Goal: Task Accomplishment & Management: Complete application form

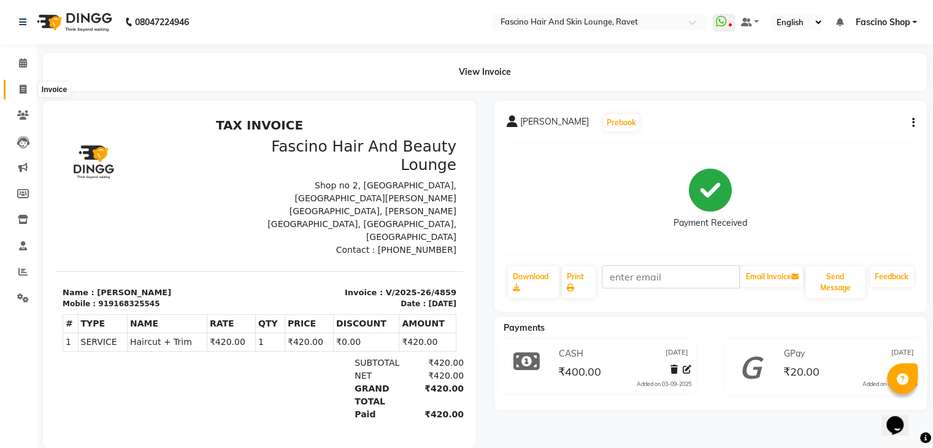
click at [25, 86] on icon at bounding box center [23, 89] width 7 height 9
select select "5190"
select select "service"
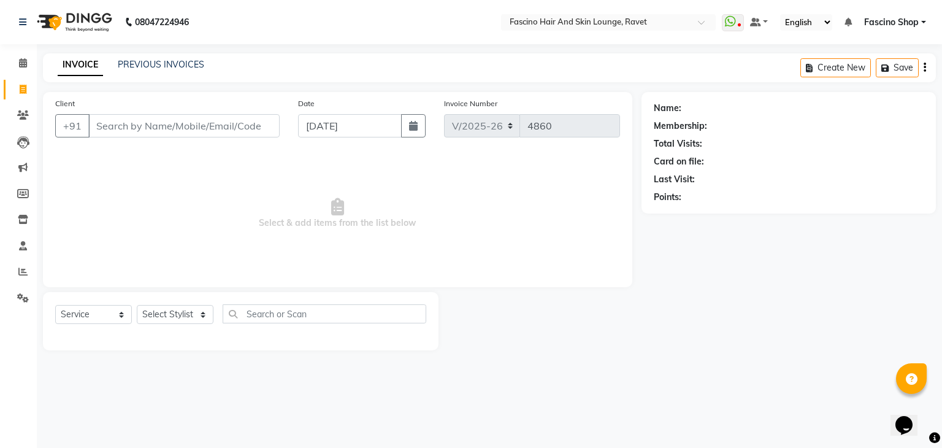
click at [136, 117] on input "Client" at bounding box center [183, 125] width 191 height 23
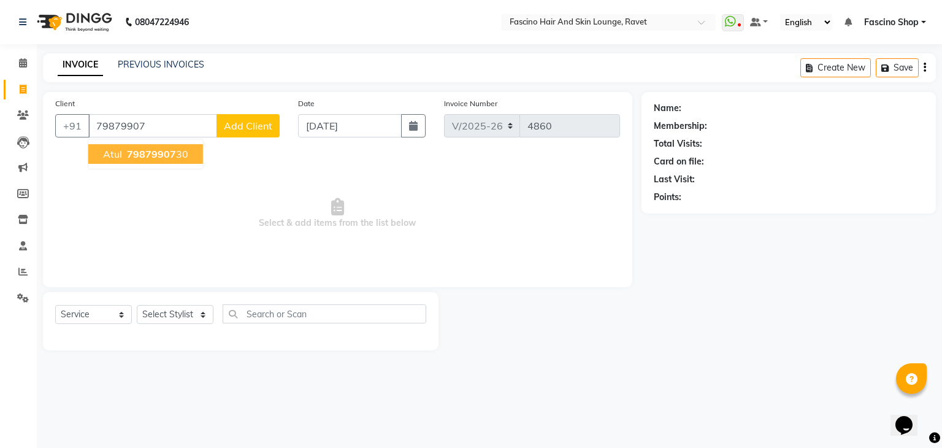
click at [148, 155] on span "79879907" at bounding box center [151, 154] width 49 height 12
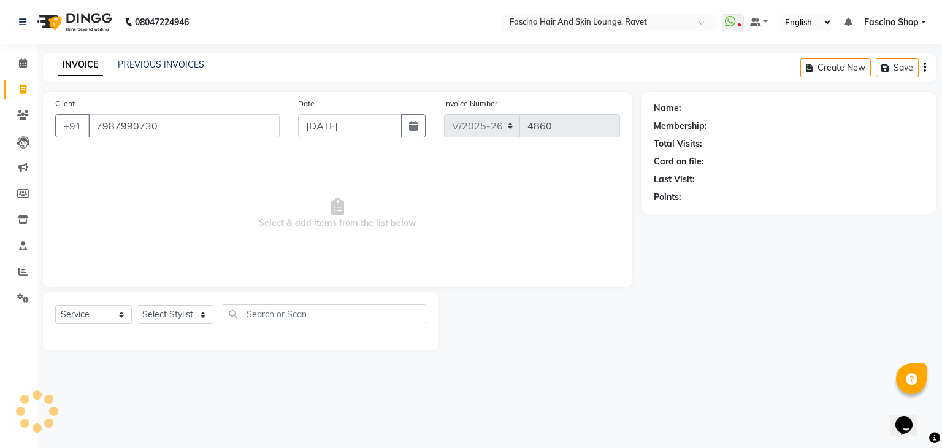
type input "7987990730"
select select "1: Object"
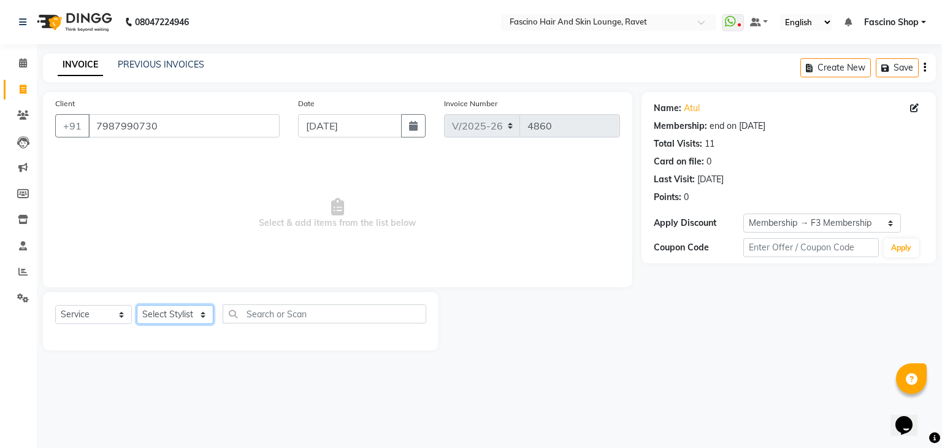
click at [162, 310] on select "Select Stylist Abbas Ali Aishwarya More Akash Hivare Ansar ahmad ashwini DANYNS…" at bounding box center [175, 314] width 77 height 19
select select "78140"
click at [137, 305] on select "Select Stylist Abbas Ali Aishwarya More Akash Hivare Ansar ahmad ashwini DANYNS…" at bounding box center [175, 314] width 77 height 19
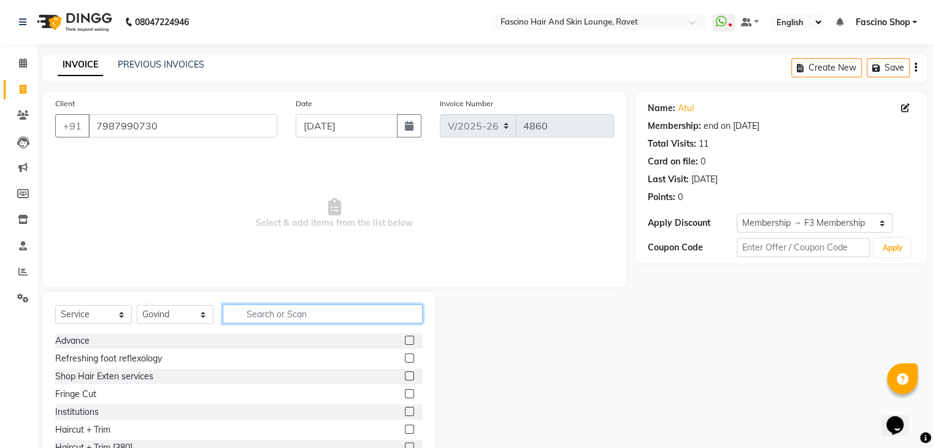
click at [259, 313] on input "text" at bounding box center [323, 313] width 200 height 19
type input "HAIR"
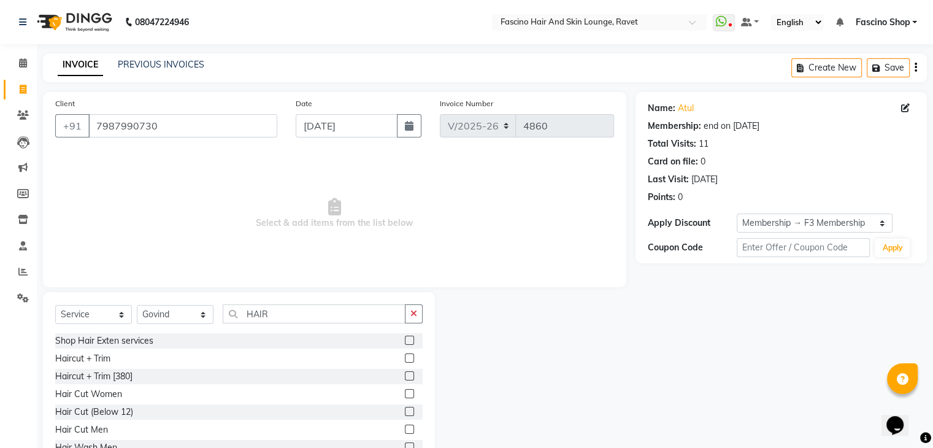
click at [405, 374] on label at bounding box center [409, 375] width 9 height 9
click at [405, 374] on input "checkbox" at bounding box center [409, 376] width 8 height 8
click at [405, 374] on label at bounding box center [409, 375] width 9 height 9
click at [405, 374] on input "checkbox" at bounding box center [409, 376] width 8 height 8
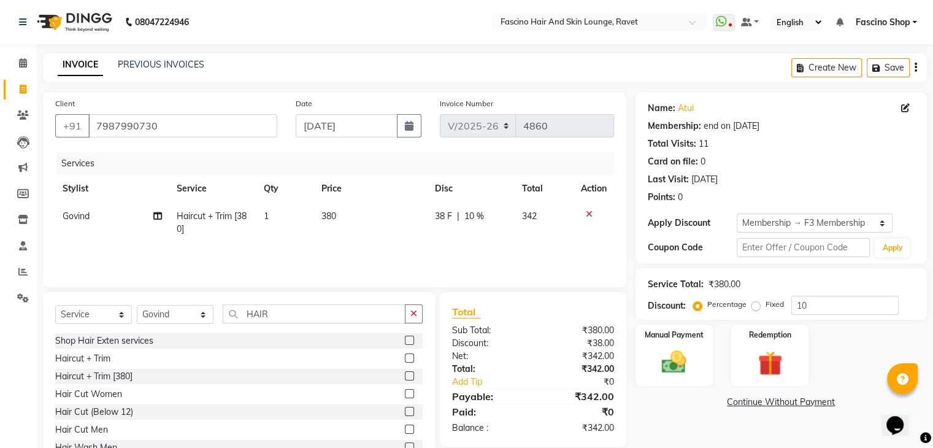
click at [405, 374] on label at bounding box center [409, 375] width 9 height 9
click at [405, 374] on input "checkbox" at bounding box center [409, 376] width 8 height 8
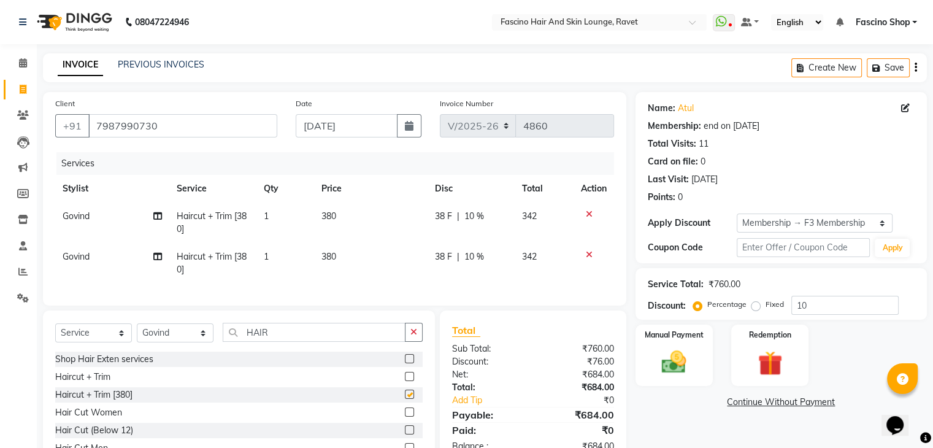
checkbox input "false"
click at [586, 255] on icon at bounding box center [589, 254] width 7 height 9
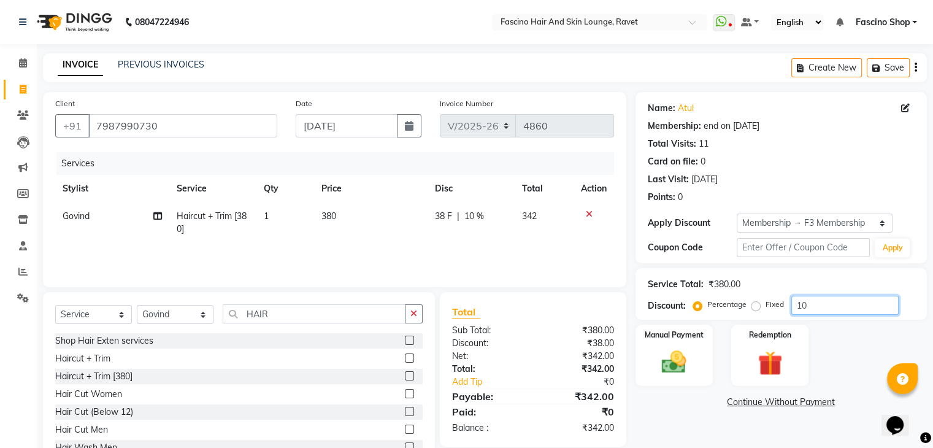
click at [802, 300] on input "10" at bounding box center [844, 305] width 107 height 19
type input "0"
click at [328, 212] on span "380" at bounding box center [329, 215] width 15 height 11
click at [315, 212] on td "1" at bounding box center [285, 222] width 58 height 40
select select "78140"
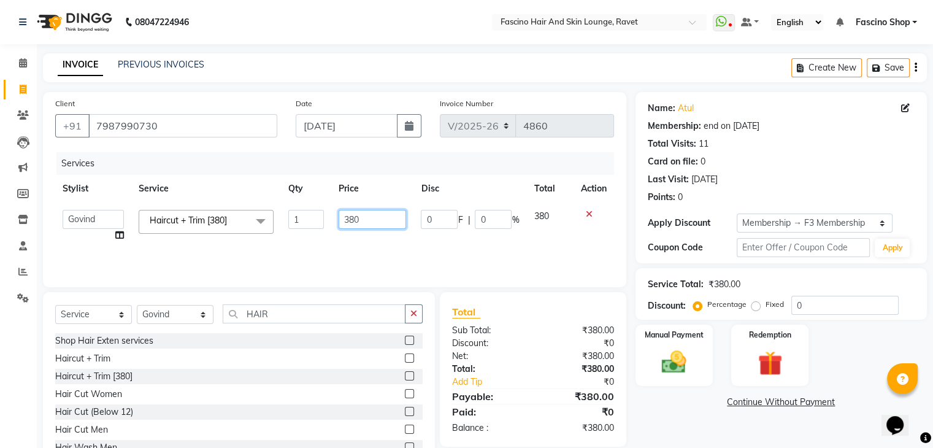
click at [355, 218] on input "380" at bounding box center [372, 219] width 67 height 19
type input "420"
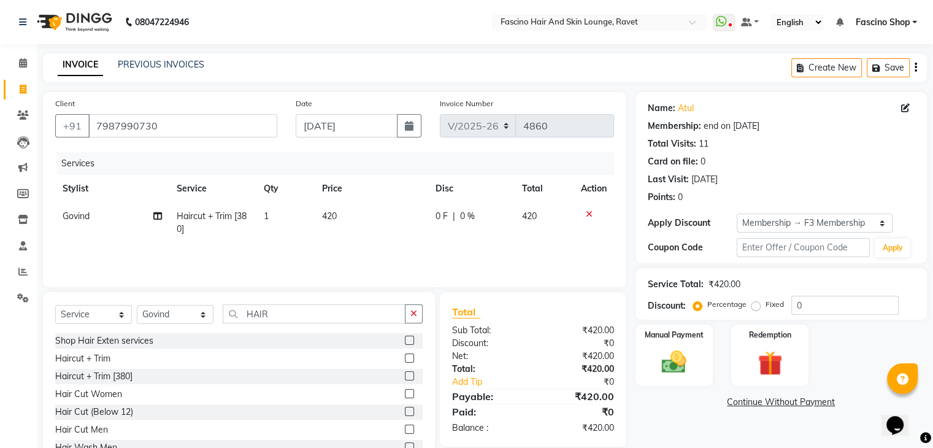
click at [404, 258] on div "Services Stylist Service Qty Price Disc Total Action Govind Haircut + Trim [380…" at bounding box center [334, 213] width 559 height 123
click at [656, 359] on img at bounding box center [673, 362] width 41 height 29
click at [740, 402] on span "GPay" at bounding box center [736, 403] width 25 height 14
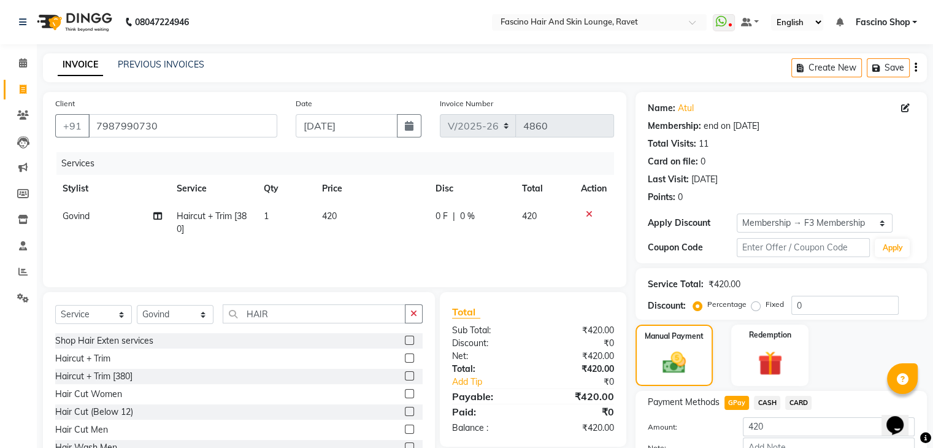
scroll to position [79, 0]
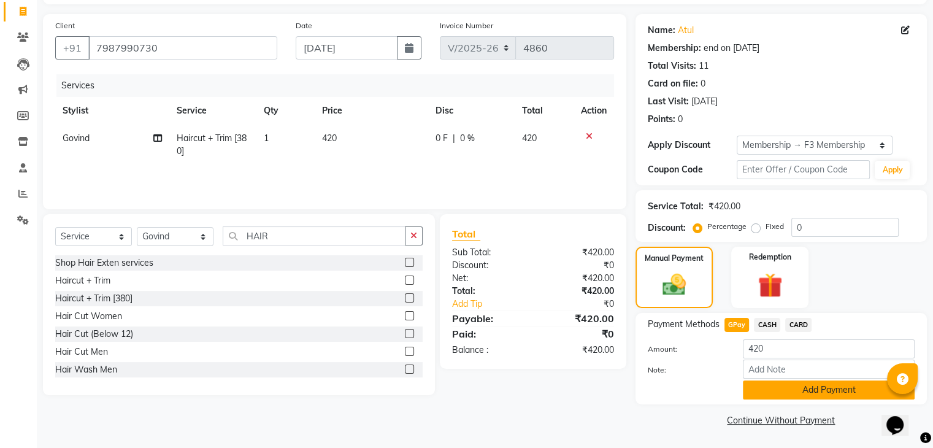
click at [765, 391] on button "Add Payment" at bounding box center [829, 389] width 172 height 19
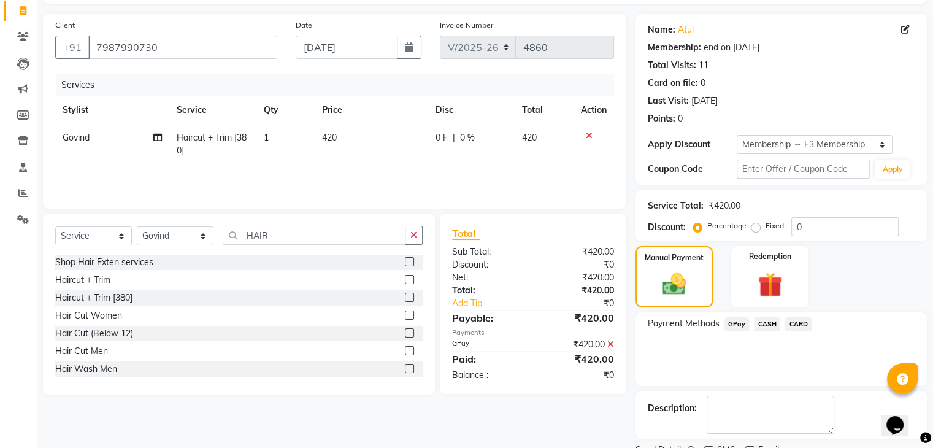
scroll to position [128, 0]
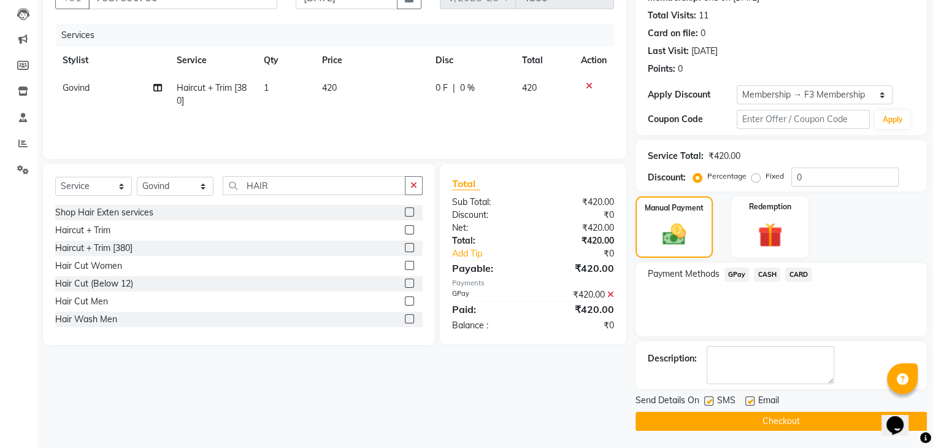
click at [765, 413] on button "Checkout" at bounding box center [781, 421] width 291 height 19
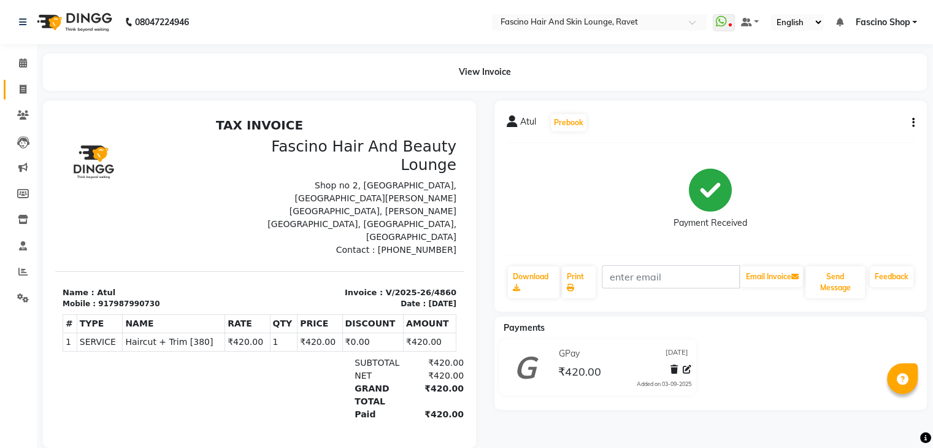
click at [25, 81] on link "Invoice" at bounding box center [18, 90] width 29 height 20
select select "service"
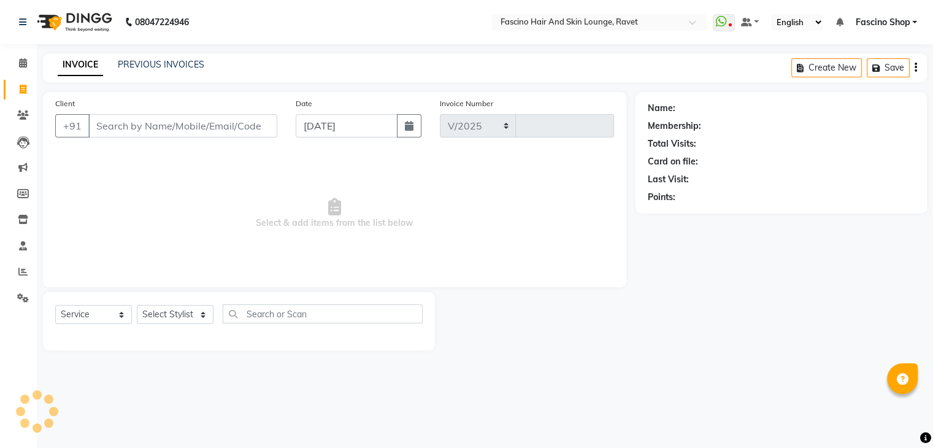
select select "5190"
type input "4861"
click at [122, 126] on input "Client" at bounding box center [183, 125] width 191 height 23
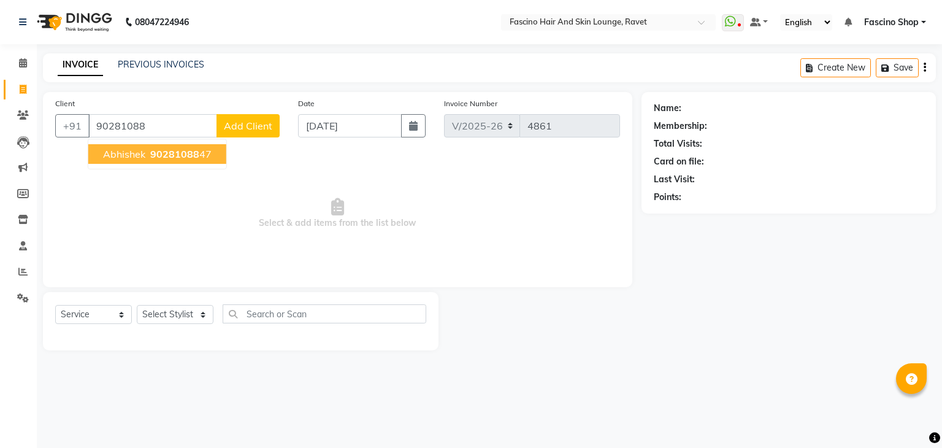
click at [137, 158] on span "Abhishek" at bounding box center [124, 154] width 42 height 12
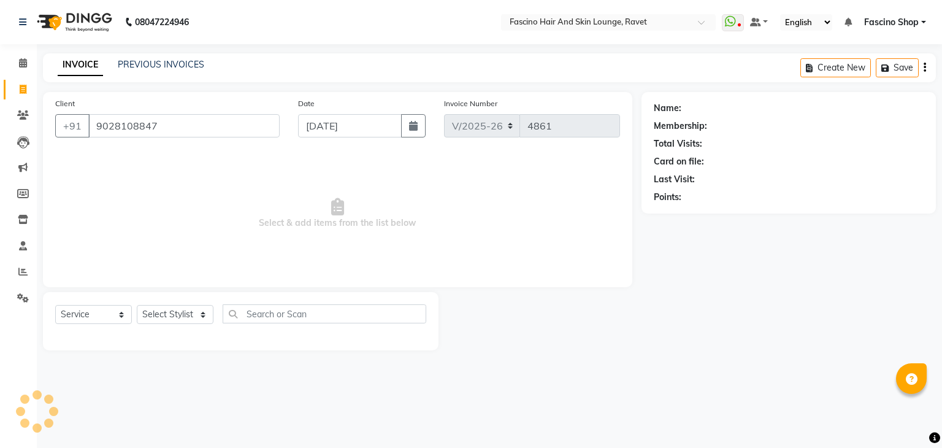
type input "9028108847"
select select "1: Object"
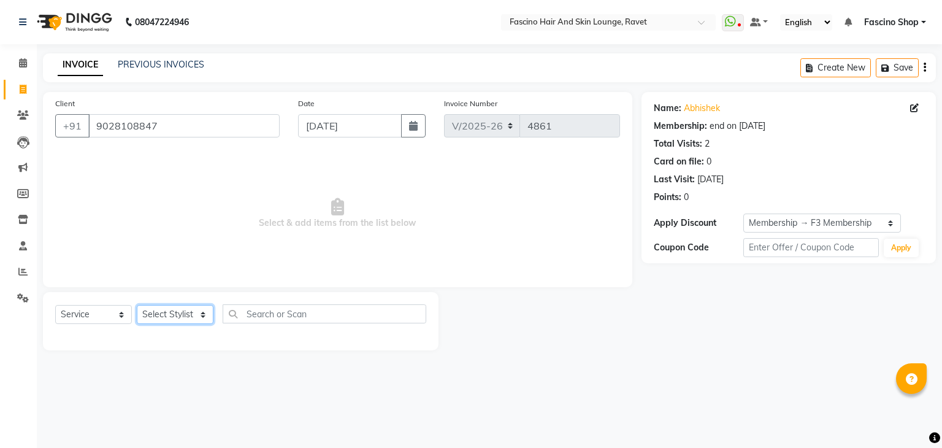
click at [150, 310] on select "Select Stylist Abbas Ali Aishwarya More Akash Hivare Ansar ahmad ashwini DANYNS…" at bounding box center [175, 314] width 77 height 19
select select "90275"
click at [137, 305] on select "Select Stylist Abbas Ali Aishwarya More Akash Hivare Ansar ahmad ashwini DANYNS…" at bounding box center [175, 314] width 77 height 19
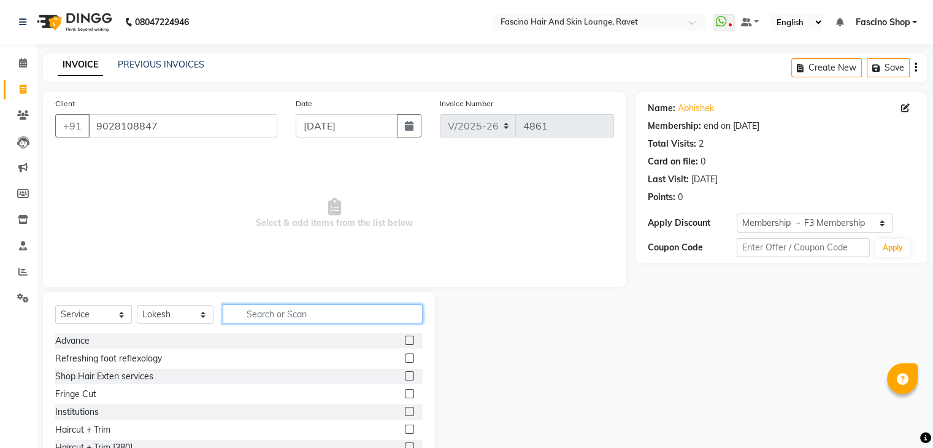
click at [239, 318] on input "text" at bounding box center [323, 313] width 200 height 19
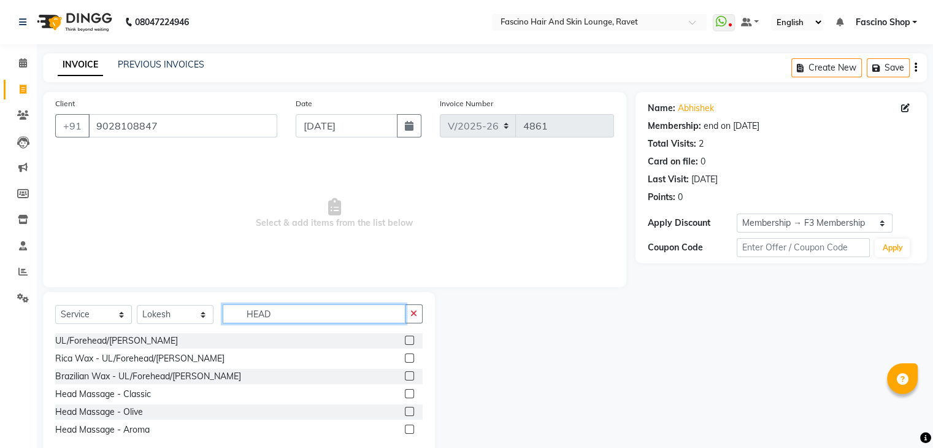
type input "HEAD"
click at [407, 394] on label at bounding box center [409, 393] width 9 height 9
click at [407, 394] on input "checkbox" at bounding box center [409, 394] width 8 height 8
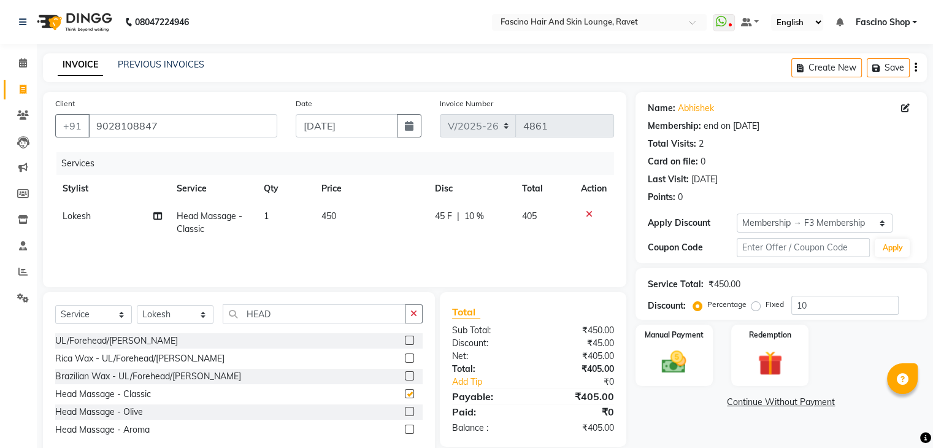
checkbox input "false"
click at [817, 312] on input "10" at bounding box center [844, 305] width 107 height 19
type input "1"
click at [348, 214] on td "450" at bounding box center [371, 222] width 113 height 40
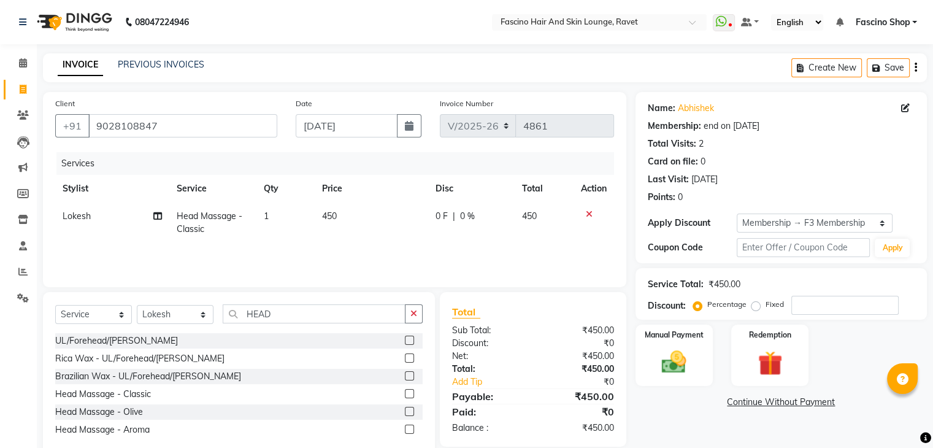
select select "90275"
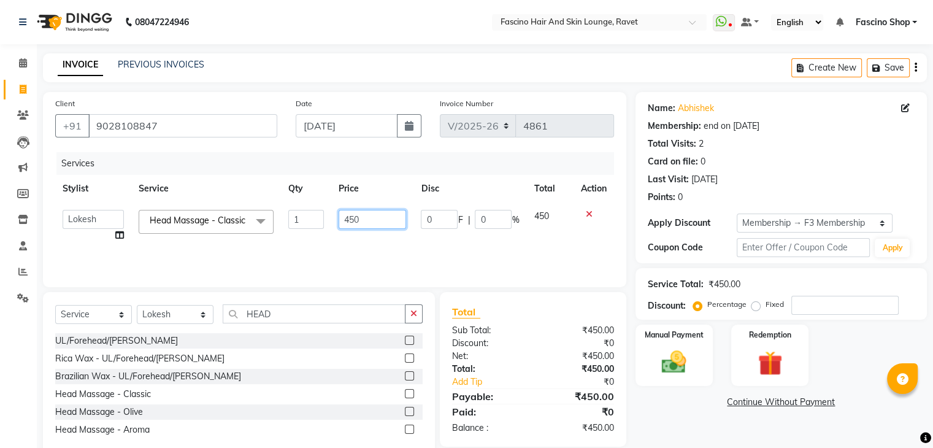
click at [348, 214] on input "450" at bounding box center [372, 219] width 67 height 19
type input "400"
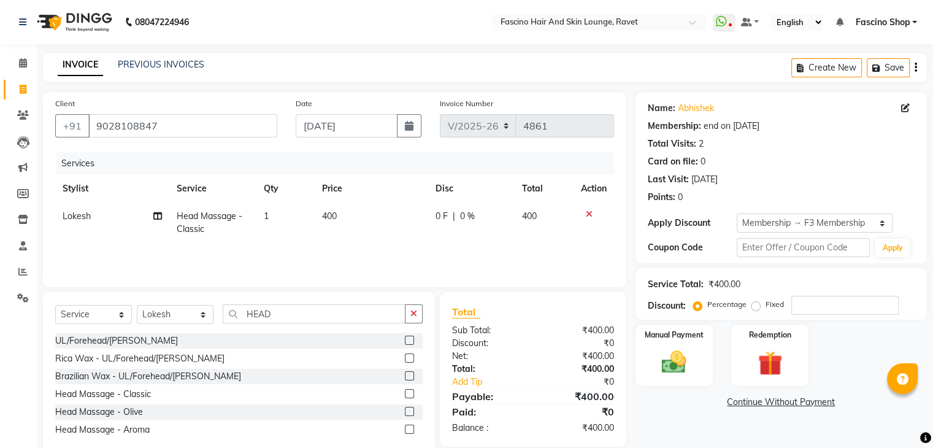
click at [361, 229] on td "400" at bounding box center [371, 222] width 113 height 40
select select "90275"
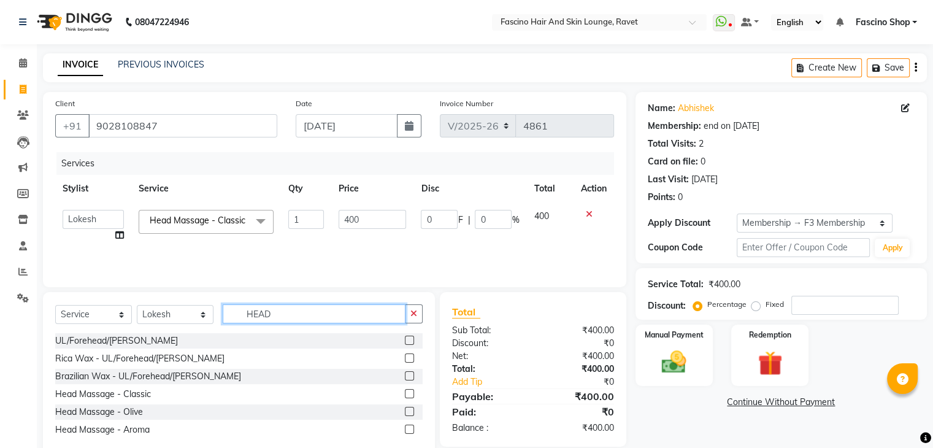
click at [271, 314] on input "HEAD" at bounding box center [314, 313] width 183 height 19
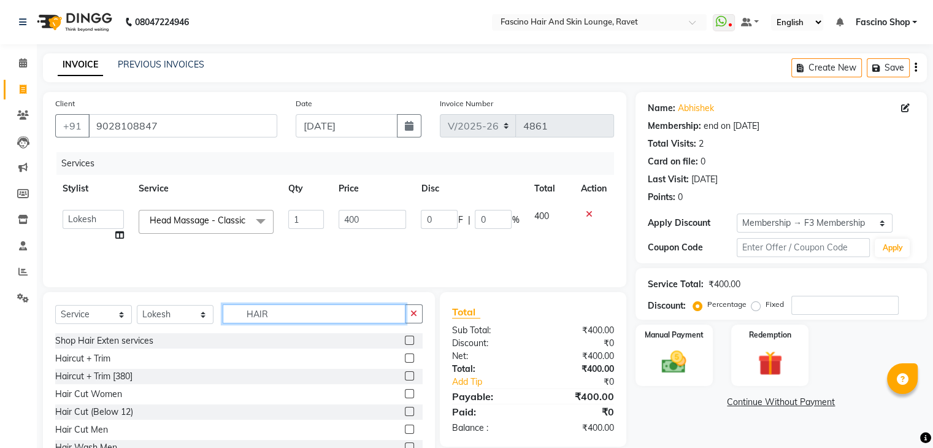
type input "HAIR"
click at [405, 359] on label at bounding box center [409, 357] width 9 height 9
click at [405, 359] on input "checkbox" at bounding box center [409, 359] width 8 height 8
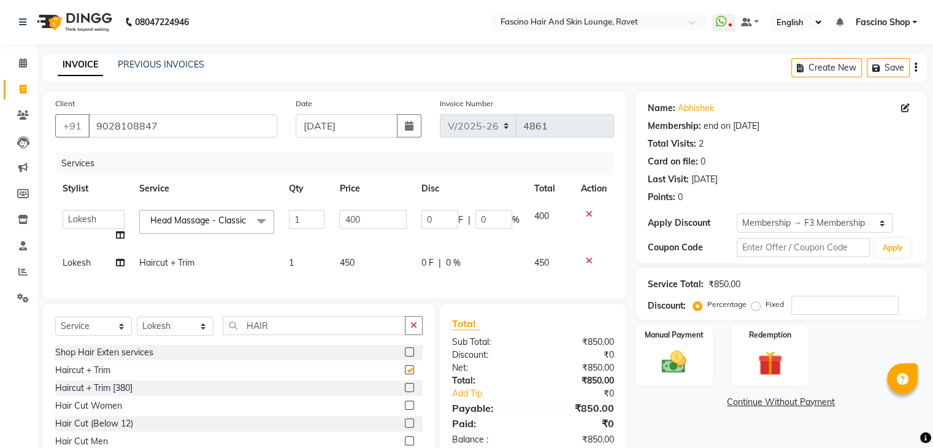
checkbox input "false"
click at [350, 268] on span "450" at bounding box center [346, 262] width 15 height 11
select select "90275"
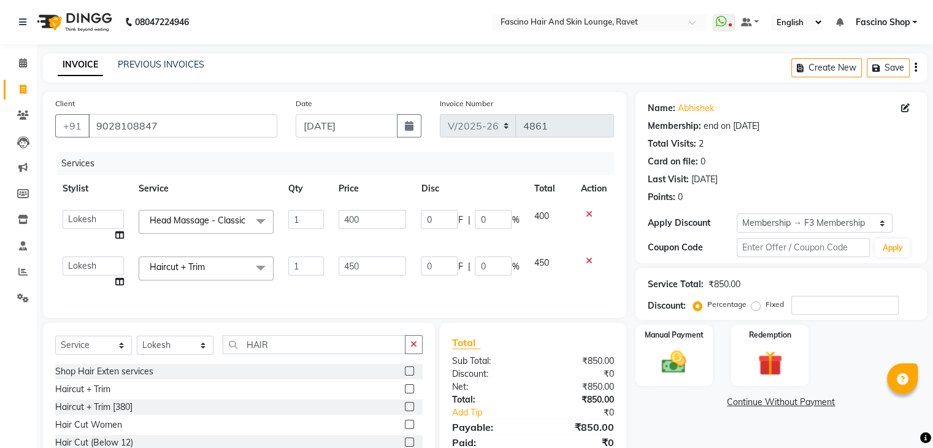
click at [350, 271] on input "450" at bounding box center [372, 265] width 67 height 19
type input "420"
click at [361, 291] on div "Services Stylist Service Qty Price Disc Total Action Abbas Ali Aishwarya More A…" at bounding box center [334, 228] width 559 height 153
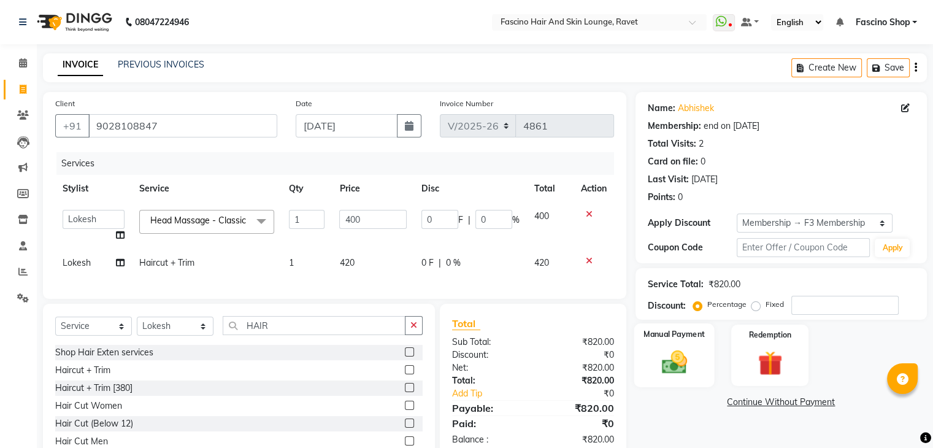
click at [659, 356] on img at bounding box center [673, 362] width 41 height 29
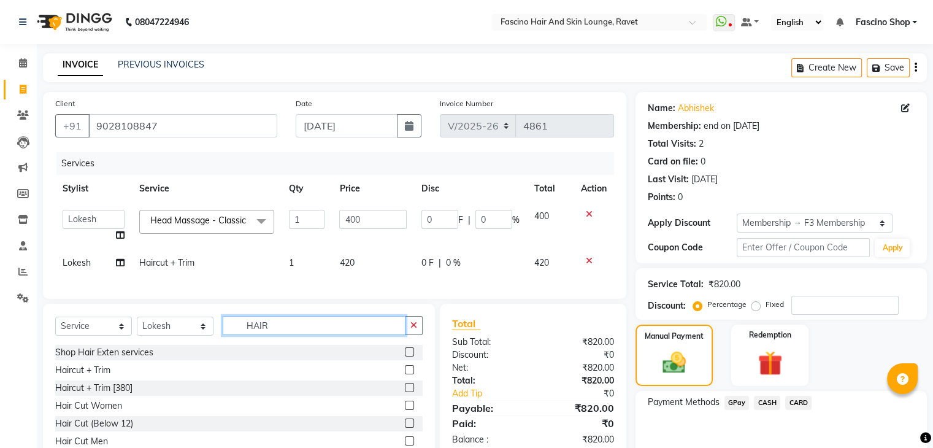
click at [326, 335] on input "HAIR" at bounding box center [314, 325] width 183 height 19
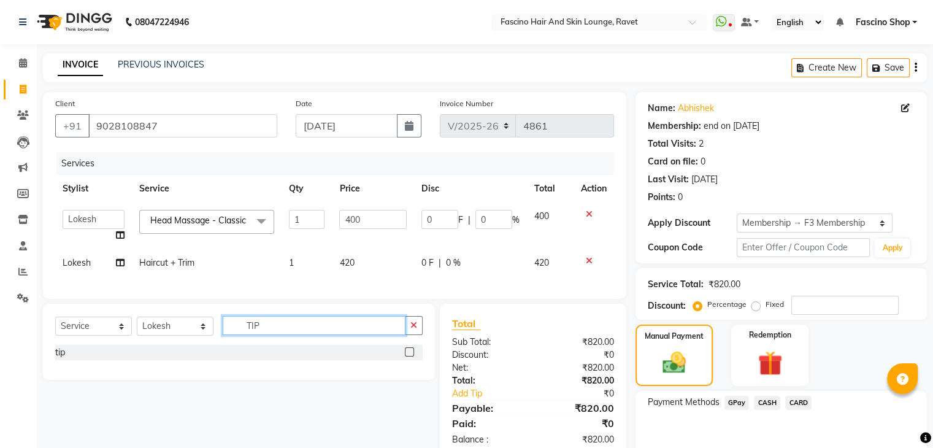
type input "TIP"
click at [411, 356] on label at bounding box center [409, 351] width 9 height 9
click at [411, 356] on input "checkbox" at bounding box center [409, 352] width 8 height 8
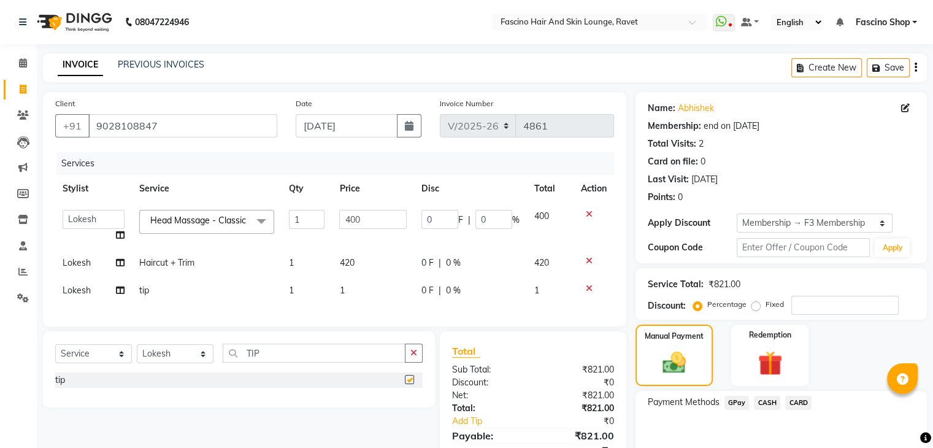
checkbox input "false"
click at [349, 312] on div "Services Stylist Service Qty Price Disc Total Action Abbas Ali Aishwarya More A…" at bounding box center [334, 233] width 559 height 162
click at [351, 301] on td "1" at bounding box center [373, 291] width 82 height 28
select select "90275"
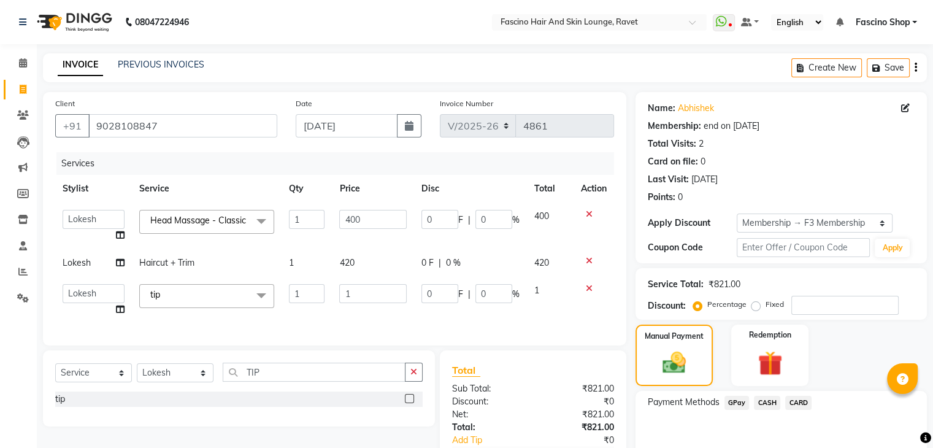
click at [351, 301] on input "1" at bounding box center [372, 293] width 67 height 19
type input "80"
click at [358, 303] on input "80" at bounding box center [372, 293] width 67 height 19
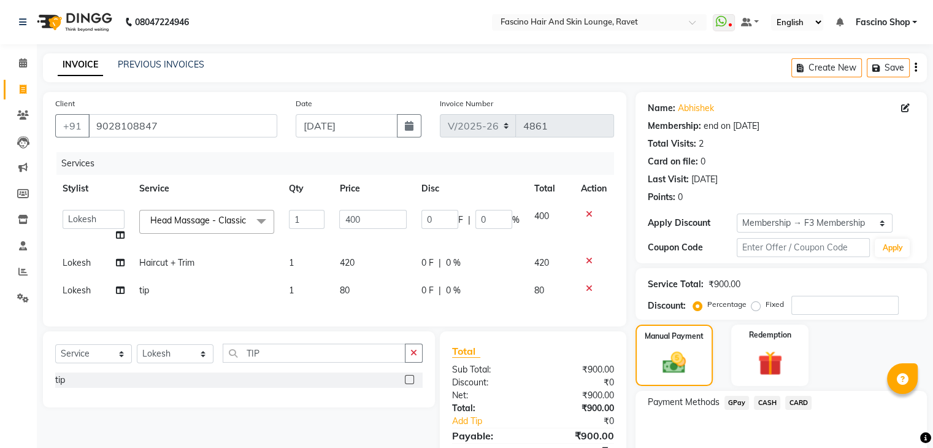
click at [363, 314] on div "Services Stylist Service Qty Price Disc Total Action Abbas Ali Aishwarya More A…" at bounding box center [334, 233] width 559 height 162
click at [764, 398] on span "CASH" at bounding box center [767, 403] width 26 height 14
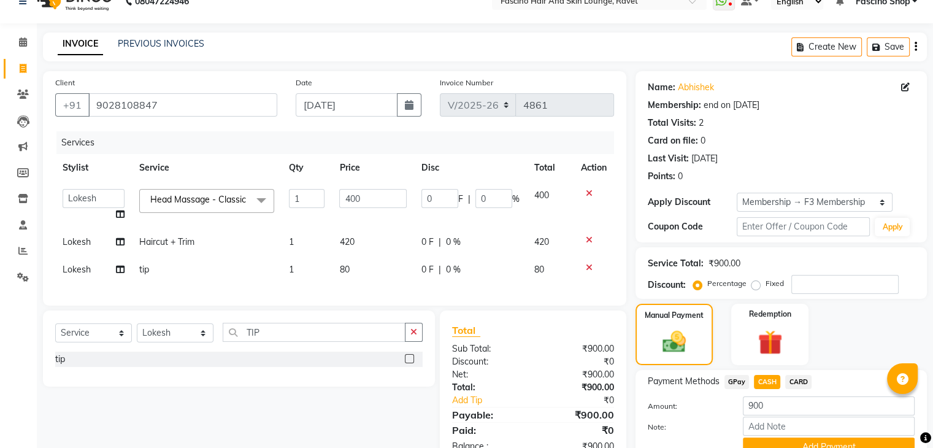
scroll to position [58, 0]
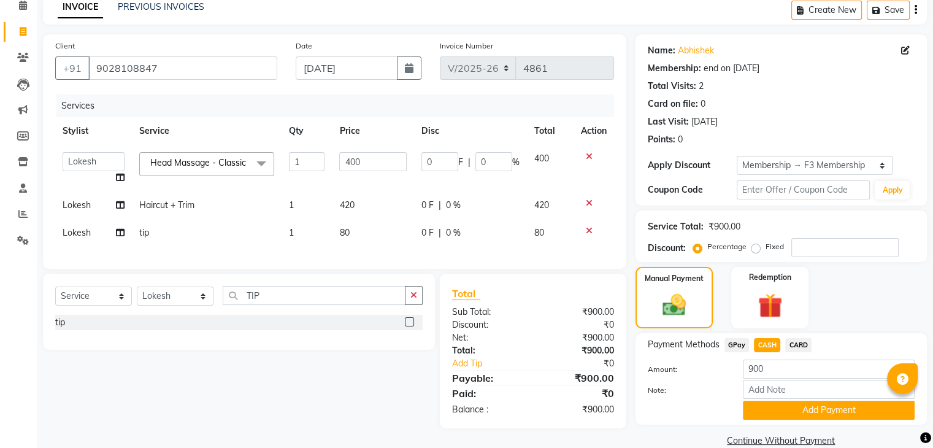
click at [763, 405] on button "Add Payment" at bounding box center [829, 410] width 172 height 19
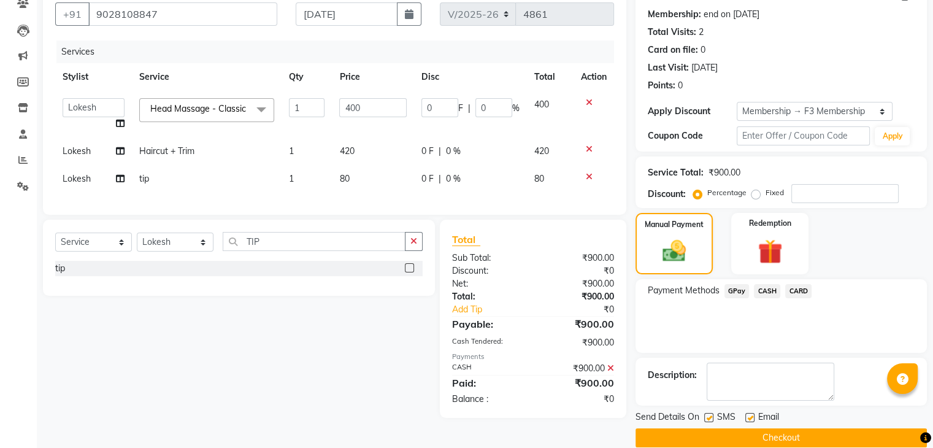
scroll to position [128, 0]
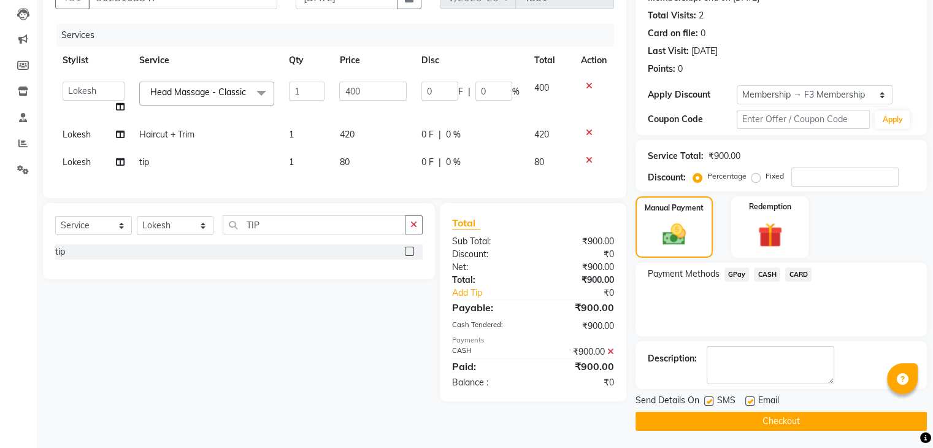
click at [761, 415] on button "Checkout" at bounding box center [781, 421] width 291 height 19
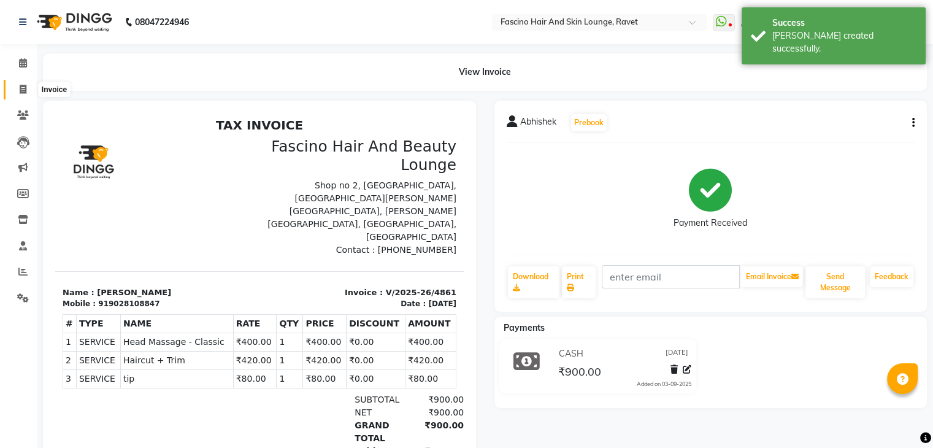
click at [22, 85] on icon at bounding box center [23, 89] width 7 height 9
select select "5190"
select select "service"
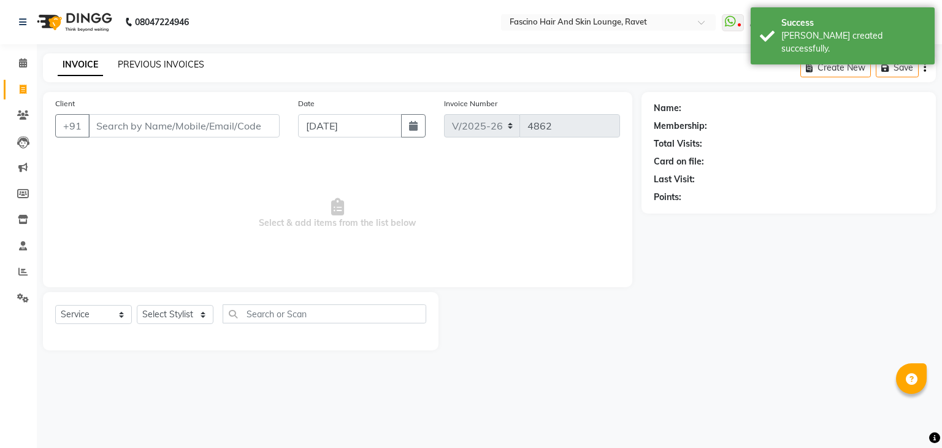
click at [139, 67] on link "PREVIOUS INVOICES" at bounding box center [161, 64] width 86 height 11
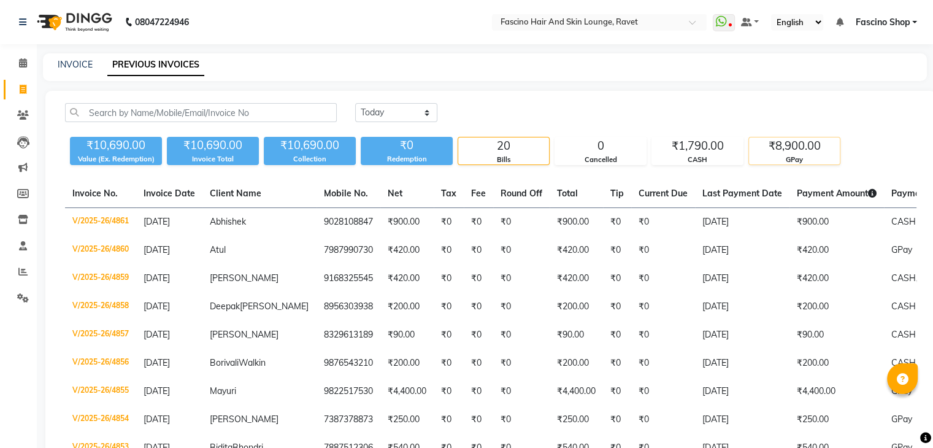
click at [811, 138] on div "₹8,900.00" at bounding box center [794, 145] width 91 height 17
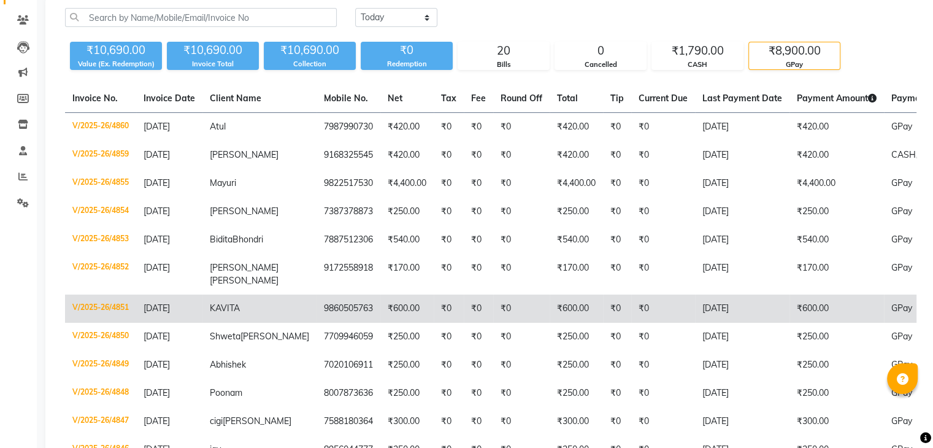
scroll to position [92, 0]
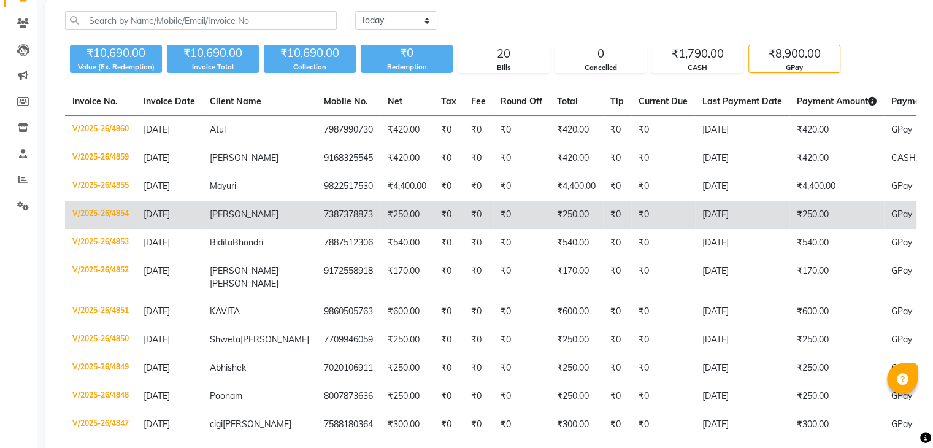
click at [695, 216] on td "[DATE]" at bounding box center [742, 215] width 94 height 28
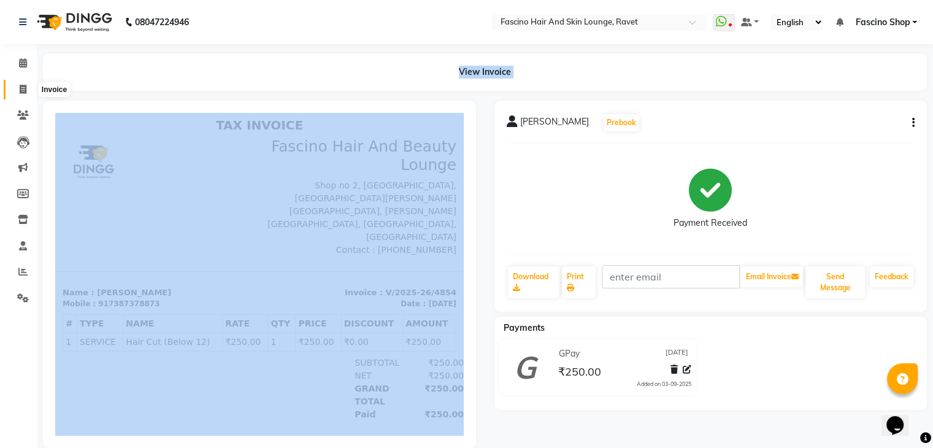
drag, startPoint x: 109, startPoint y: 108, endPoint x: 22, endPoint y: 94, distance: 88.1
click at [22, 94] on app-home "08047224946 Select Location × Fascino Hair And Skin Lounge, Ravet WhatsApp Stat…" at bounding box center [466, 233] width 933 height 466
click at [22, 94] on span at bounding box center [22, 90] width 21 height 14
select select "5190"
select select "service"
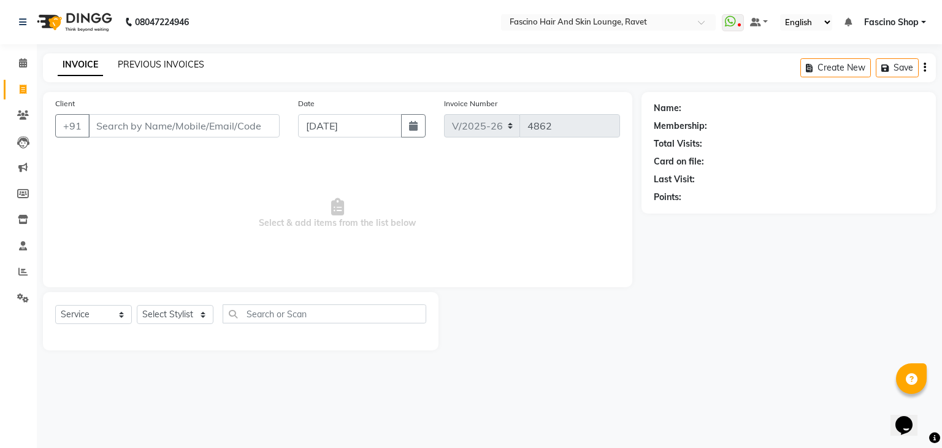
click at [137, 66] on link "PREVIOUS INVOICES" at bounding box center [161, 64] width 86 height 11
